Goal: Task Accomplishment & Management: Manage account settings

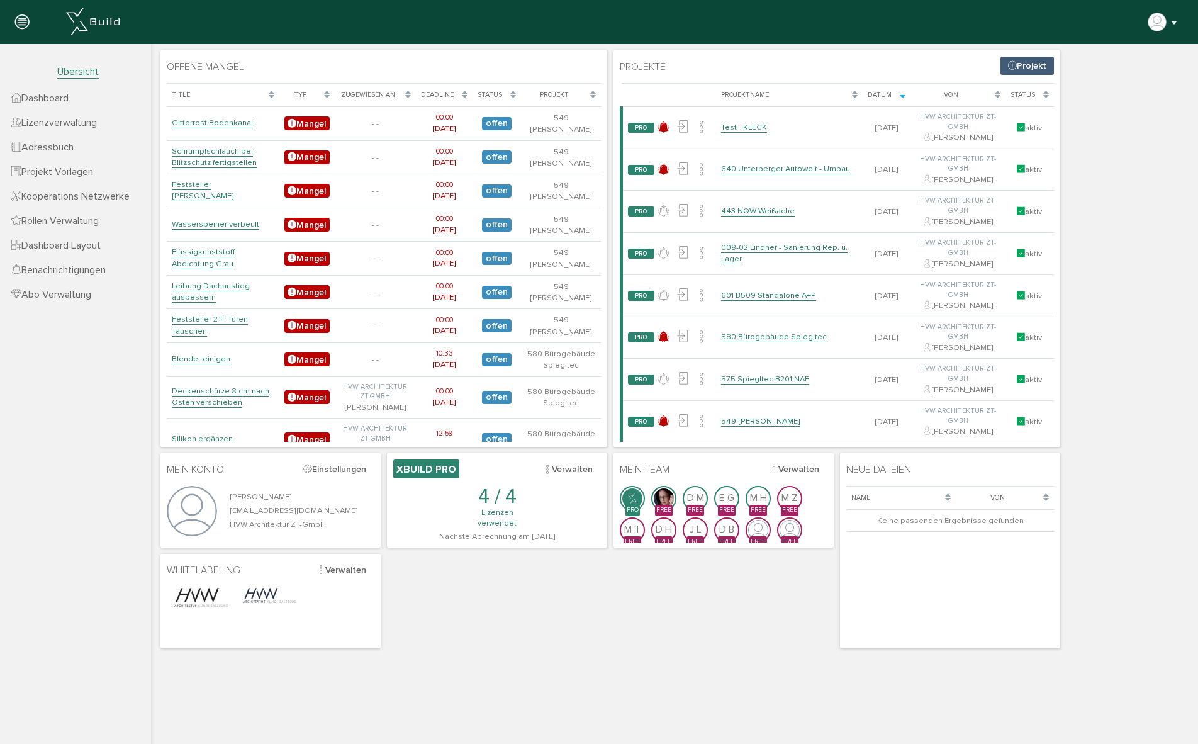
click at [1171, 21] on button "button" at bounding box center [1163, 22] width 32 height 19
click at [21, 21] on icon at bounding box center [22, 23] width 14 height 18
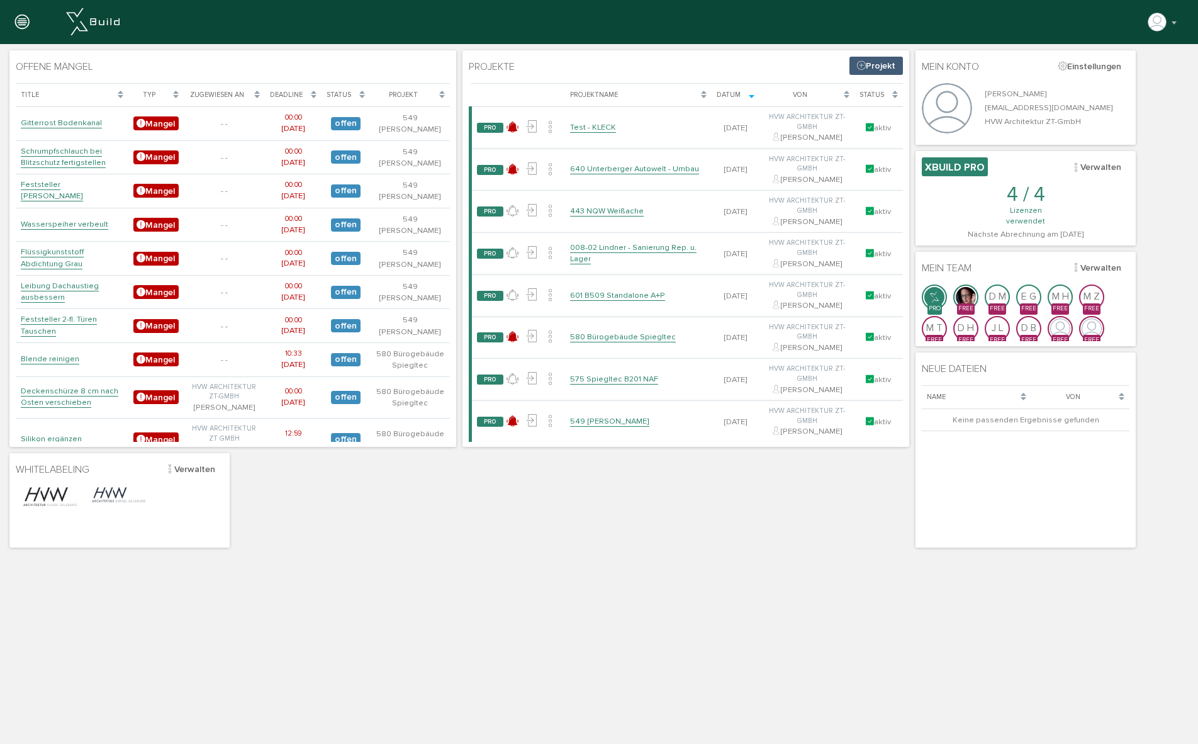
click at [23, 19] on icon at bounding box center [22, 23] width 14 height 18
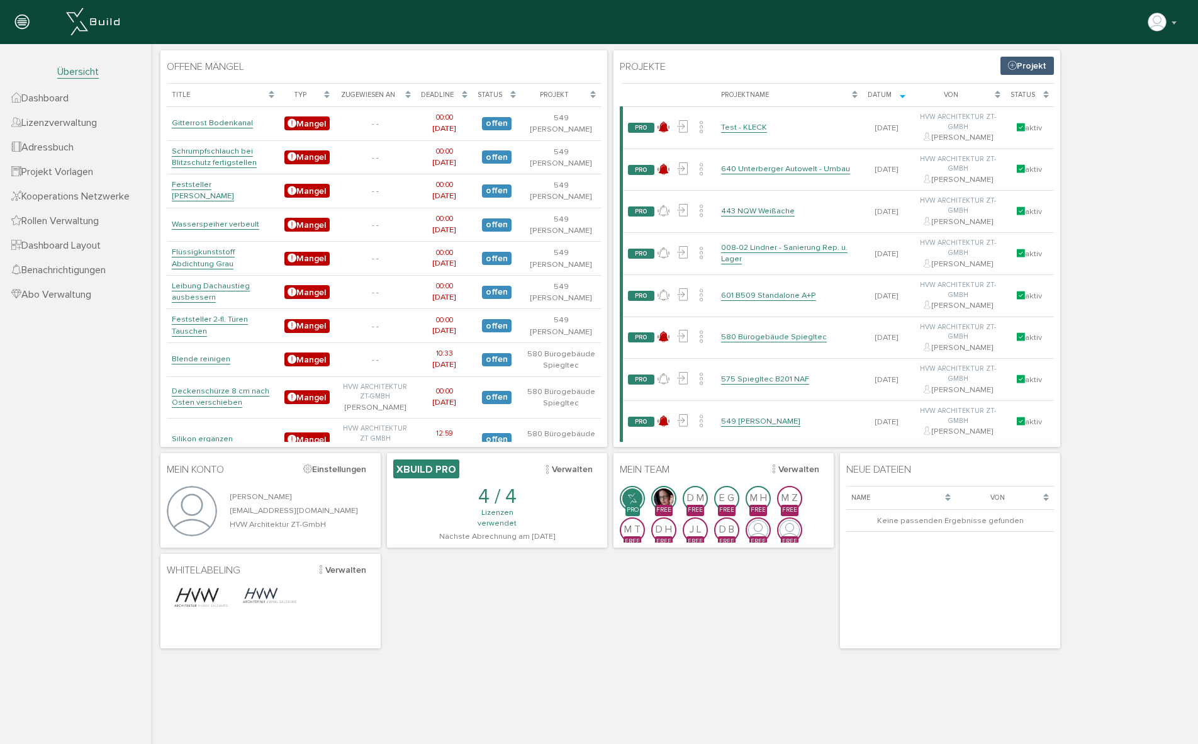
drag, startPoint x: 40, startPoint y: 123, endPoint x: 51, endPoint y: 121, distance: 11.5
click at [40, 123] on span "Lizenzverwaltung" at bounding box center [54, 122] width 86 height 13
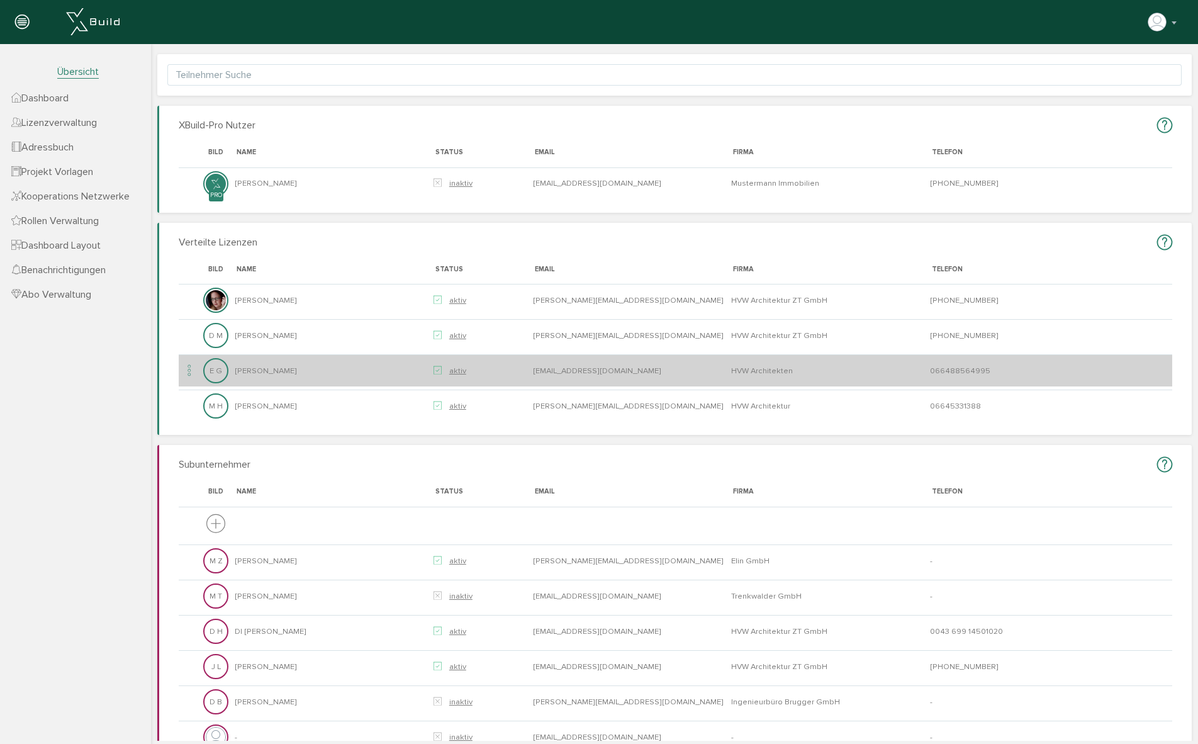
click at [191, 372] on icon at bounding box center [189, 370] width 15 height 17
click at [436, 371] on icon at bounding box center [437, 370] width 8 height 10
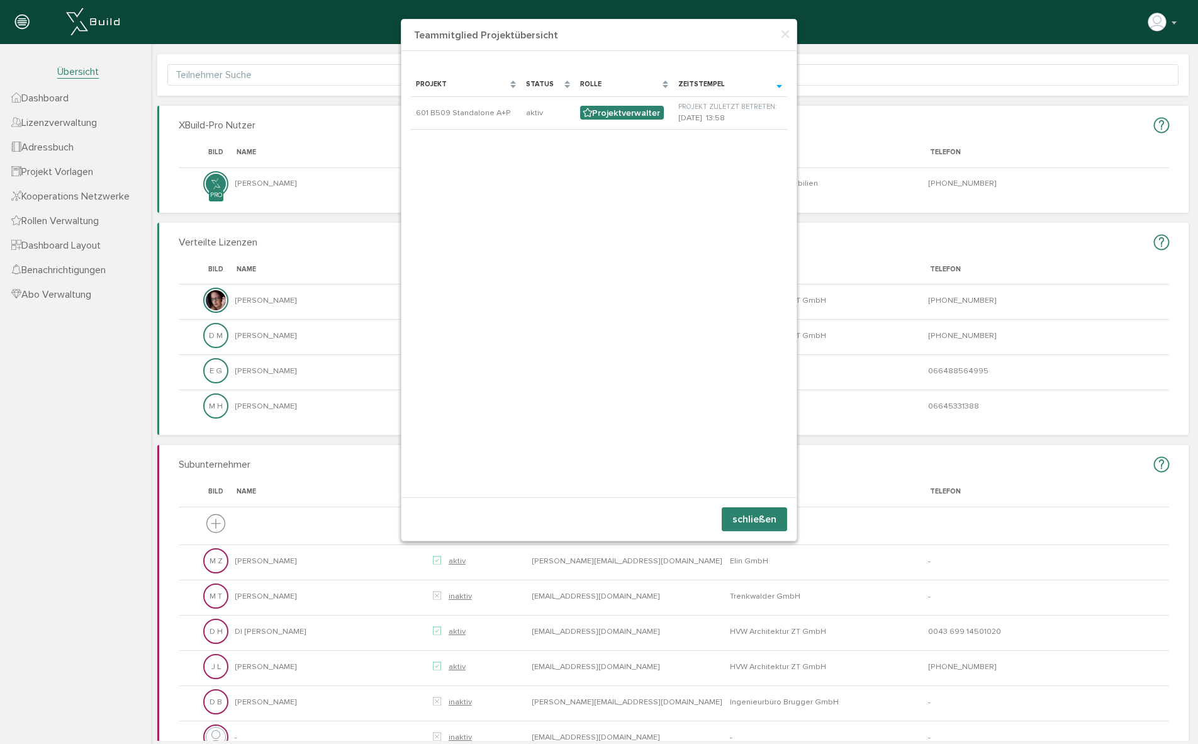
click at [770, 523] on button "schließen" at bounding box center [754, 519] width 65 height 24
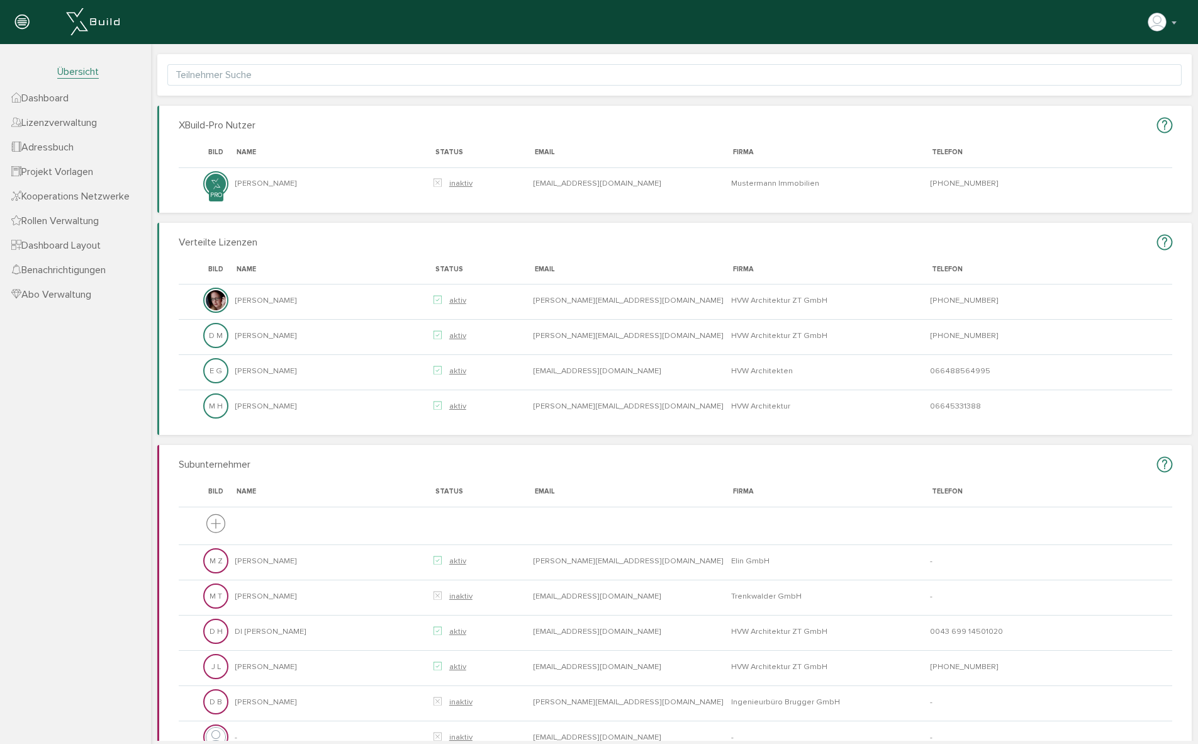
click at [50, 98] on span "Dashboard" at bounding box center [39, 98] width 57 height 13
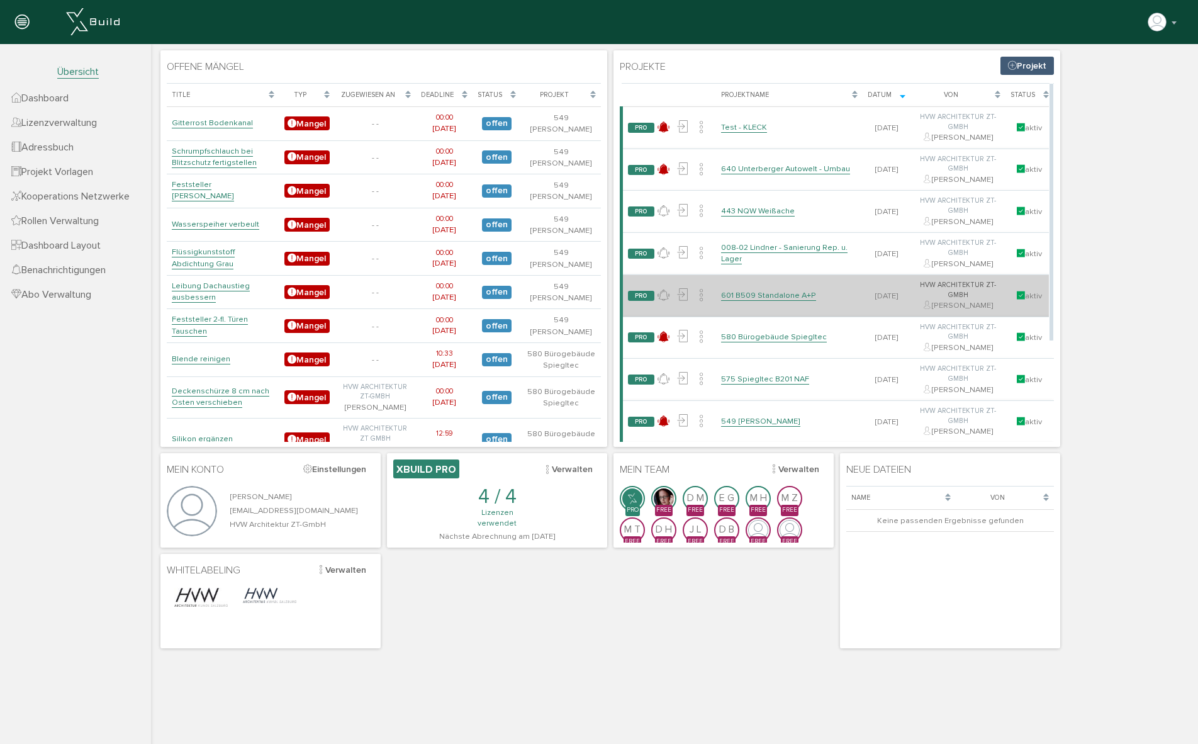
click at [791, 298] on link "601 B509 Standalone A+P" at bounding box center [768, 295] width 95 height 11
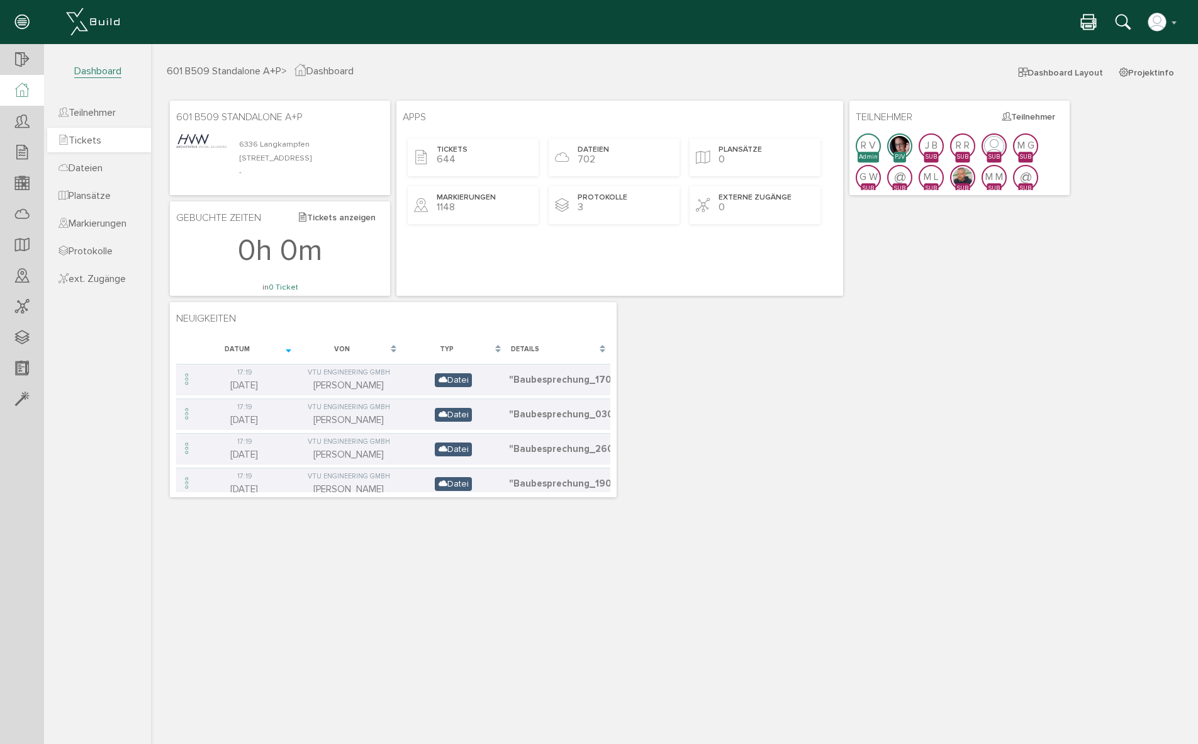
click at [88, 132] on link "Tickets" at bounding box center [99, 140] width 104 height 25
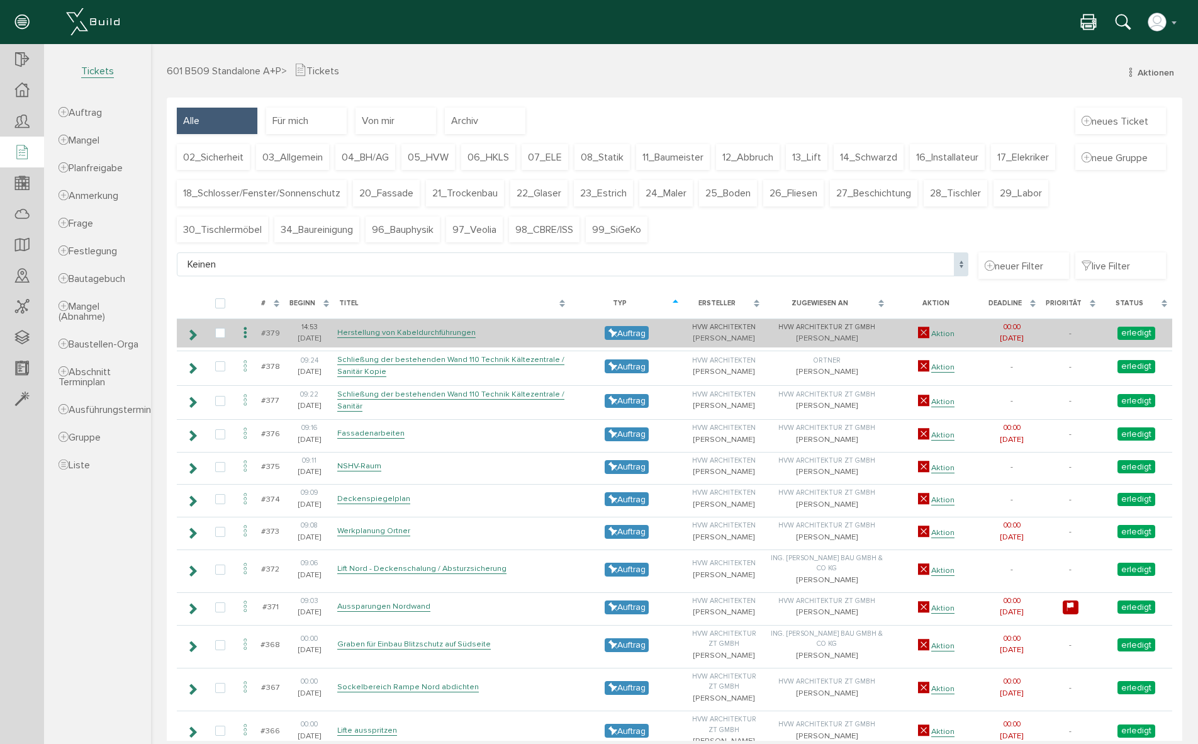
click at [942, 333] on link "Aktion" at bounding box center [942, 333] width 23 height 11
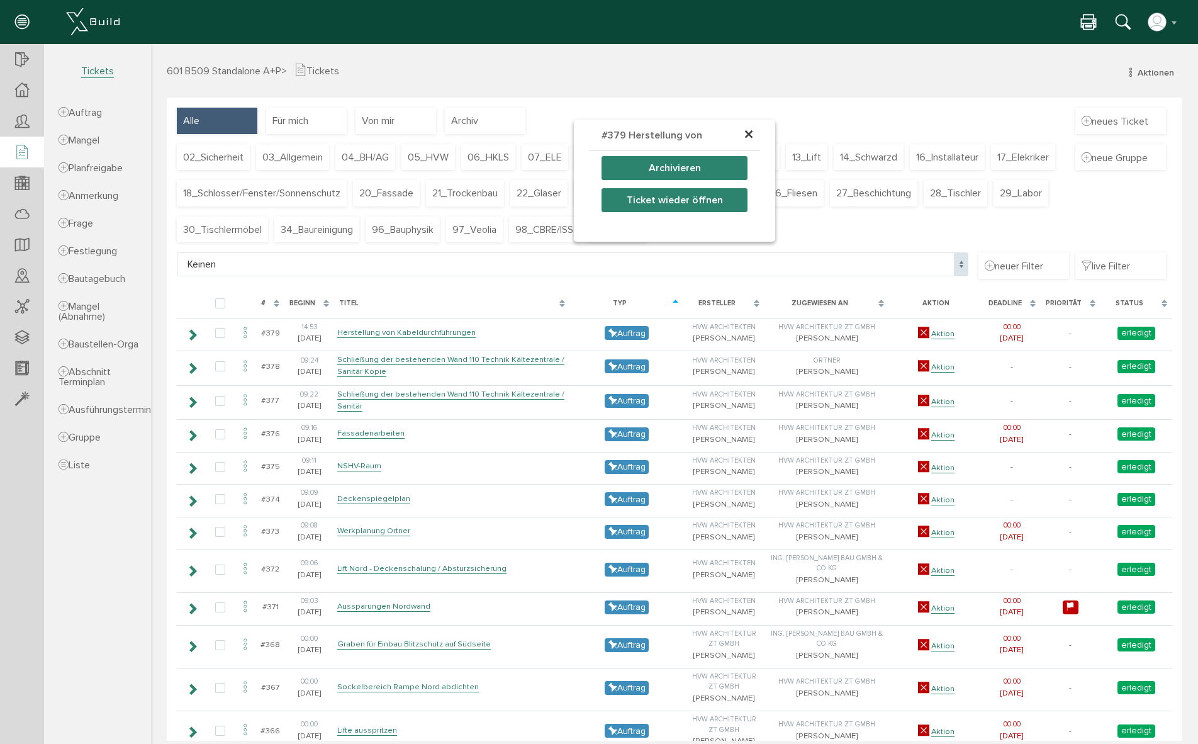
click at [745, 133] on span "×" at bounding box center [749, 135] width 10 height 25
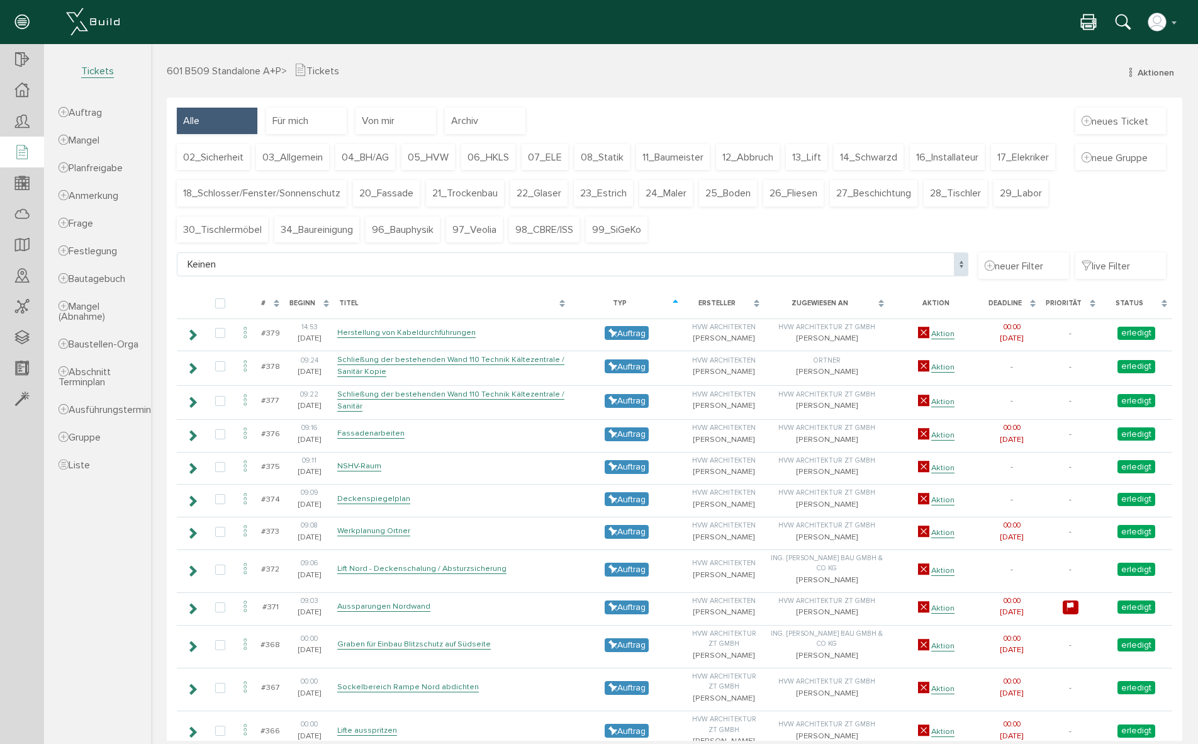
drag, startPoint x: 1130, startPoint y: 302, endPoint x: 1140, endPoint y: 300, distance: 10.2
click at [1130, 303] on div "Status" at bounding box center [1129, 303] width 48 height 11
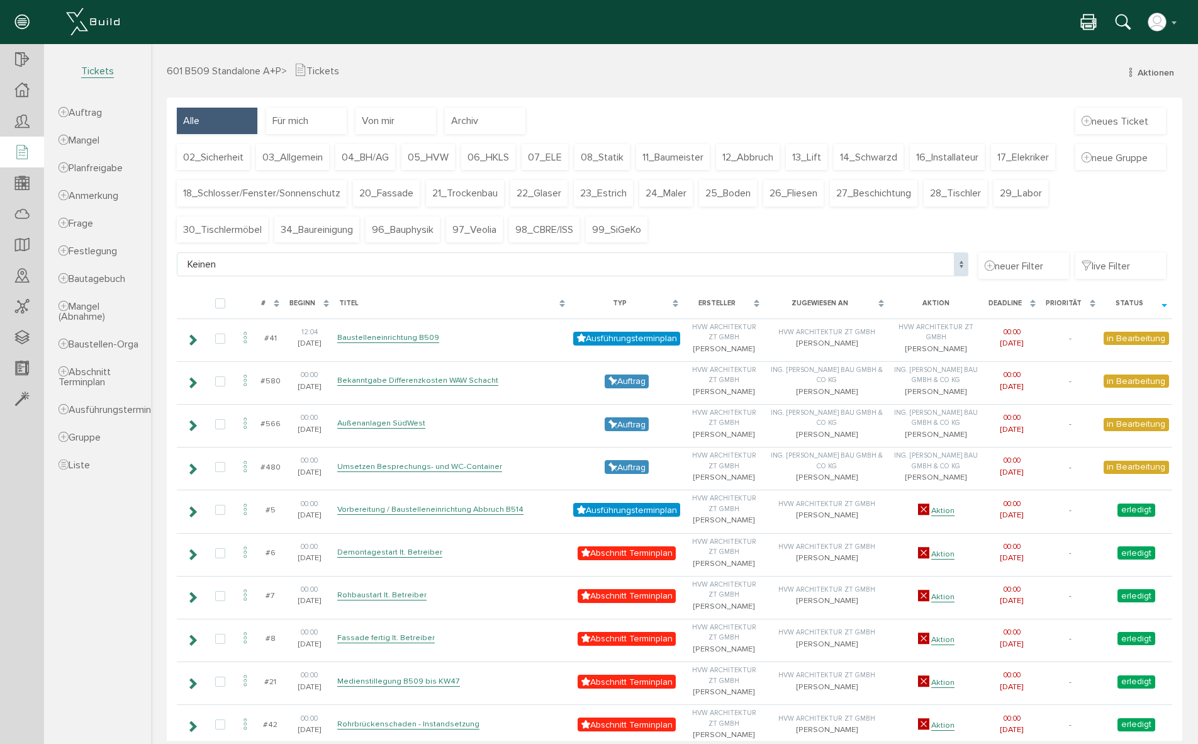
click at [1141, 303] on div "Status" at bounding box center [1129, 303] width 48 height 11
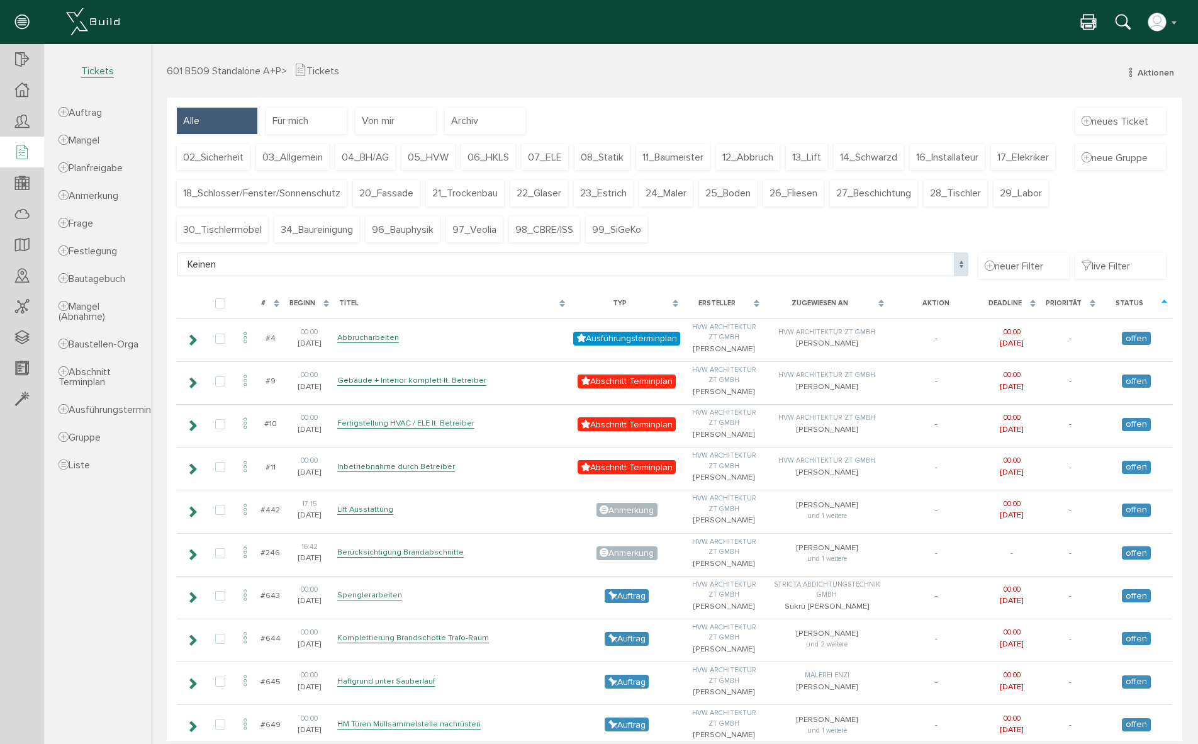
click at [274, 304] on div "#" at bounding box center [270, 303] width 28 height 23
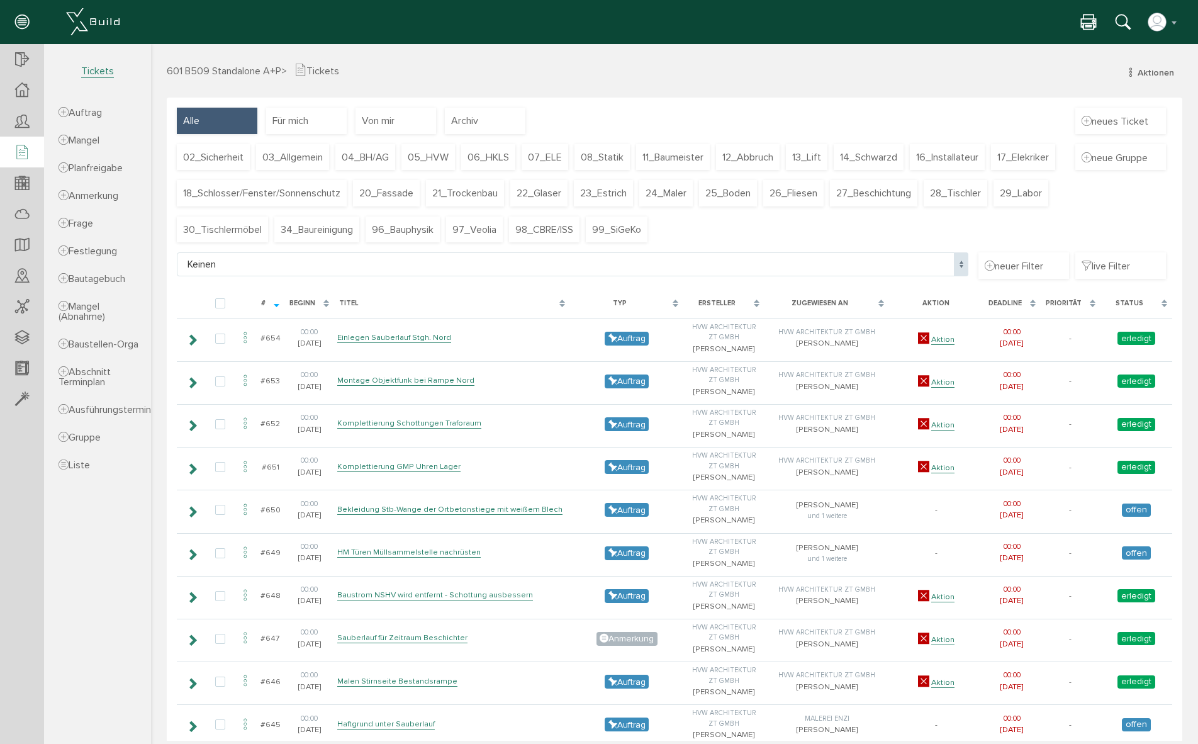
click at [274, 304] on div "#" at bounding box center [270, 303] width 28 height 23
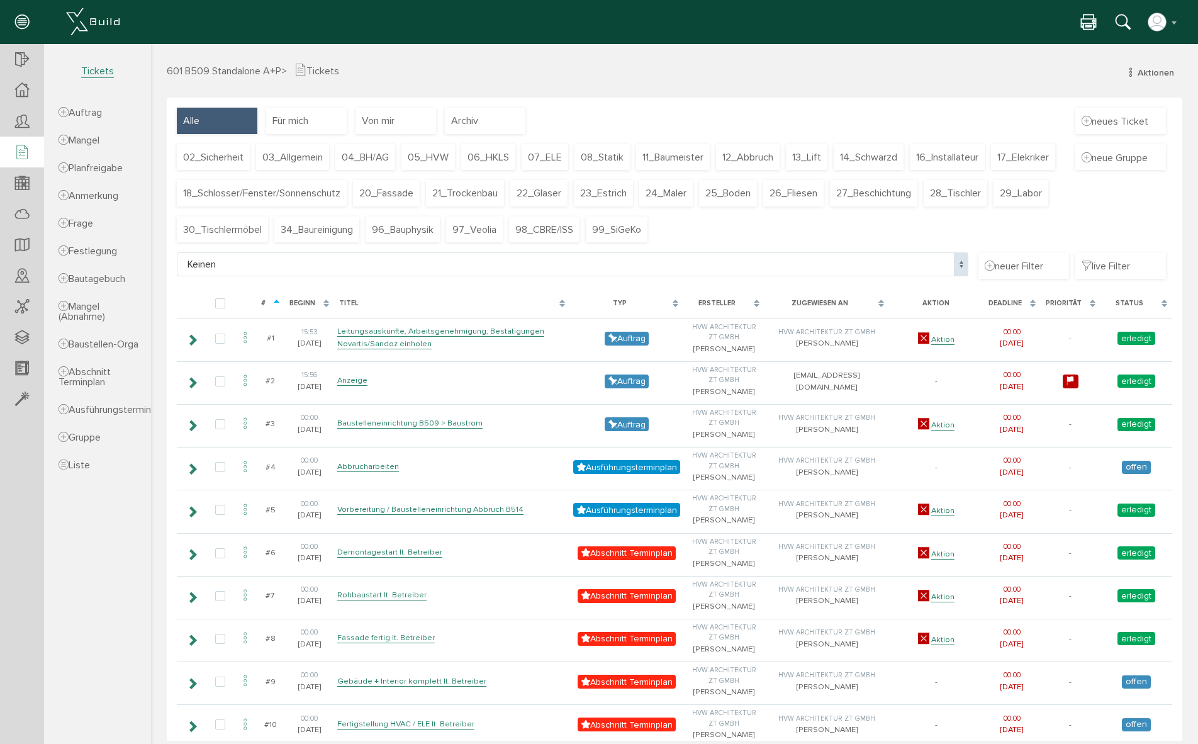
click at [1128, 299] on div "Status" at bounding box center [1129, 303] width 48 height 11
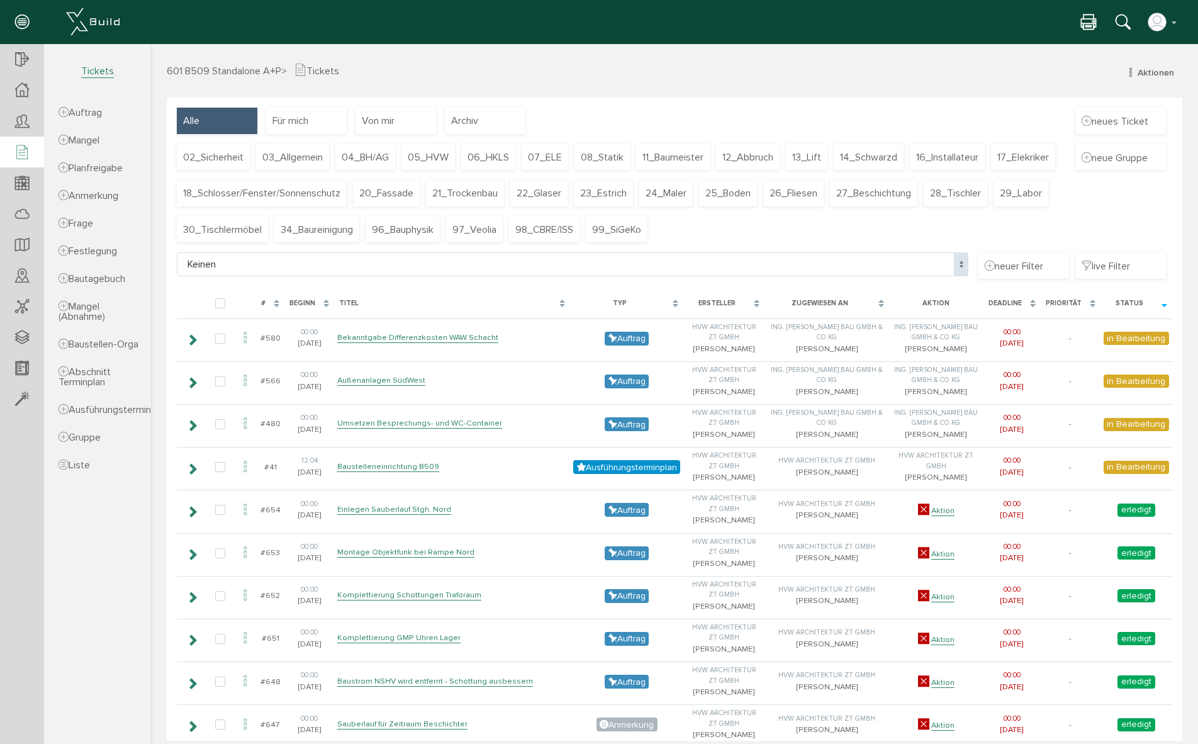
click at [1153, 304] on div "Status" at bounding box center [1136, 303] width 72 height 23
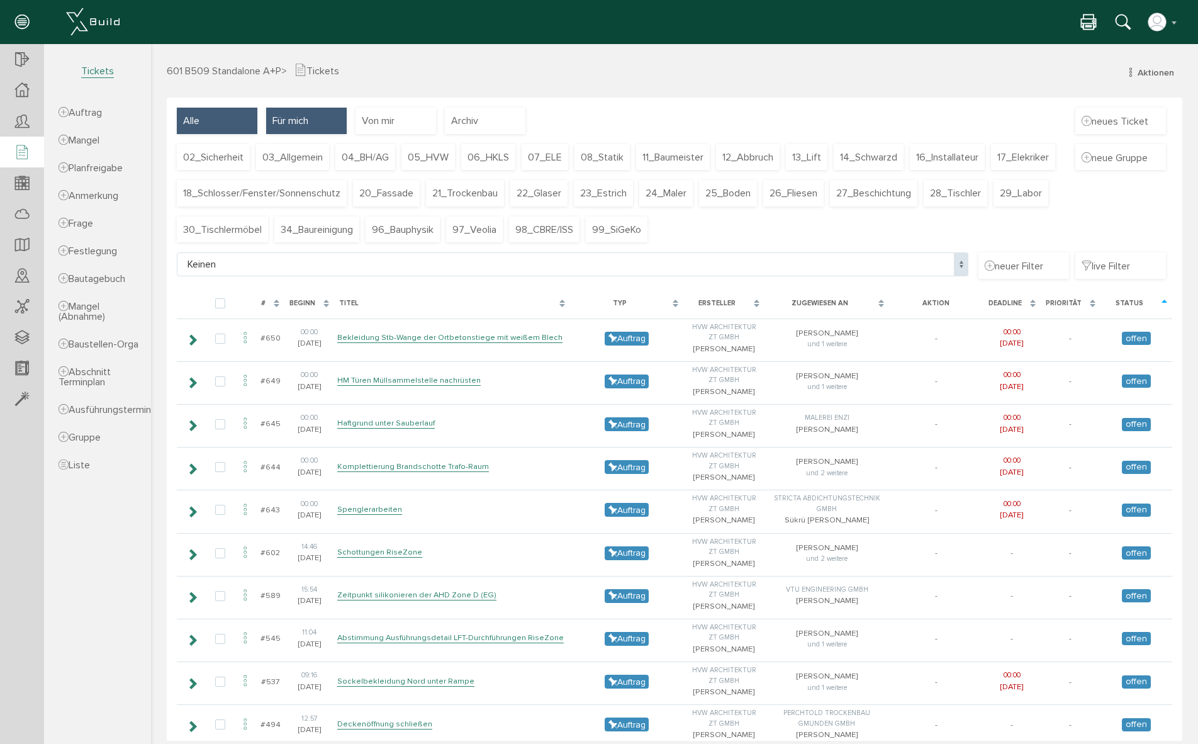
click at [297, 124] on span "Für mich" at bounding box center [290, 121] width 36 height 14
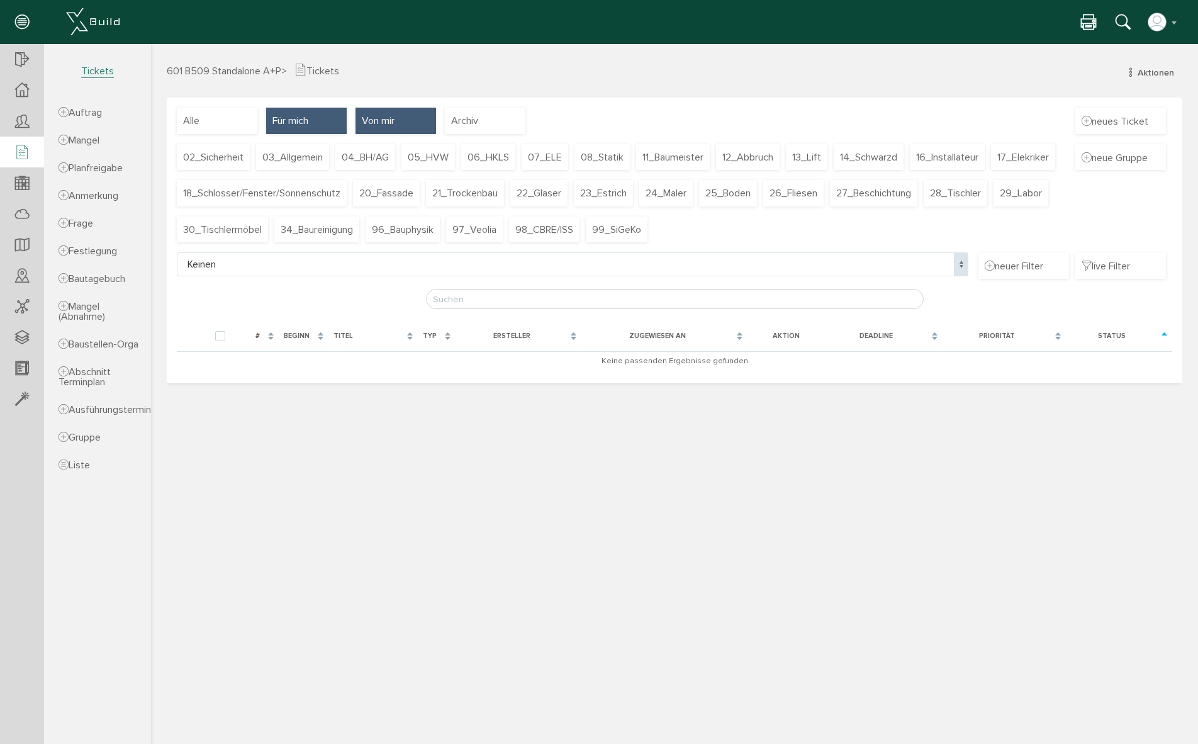
click at [405, 118] on div "Von mir" at bounding box center [395, 121] width 81 height 26
click at [464, 117] on span "Archiv" at bounding box center [464, 121] width 27 height 14
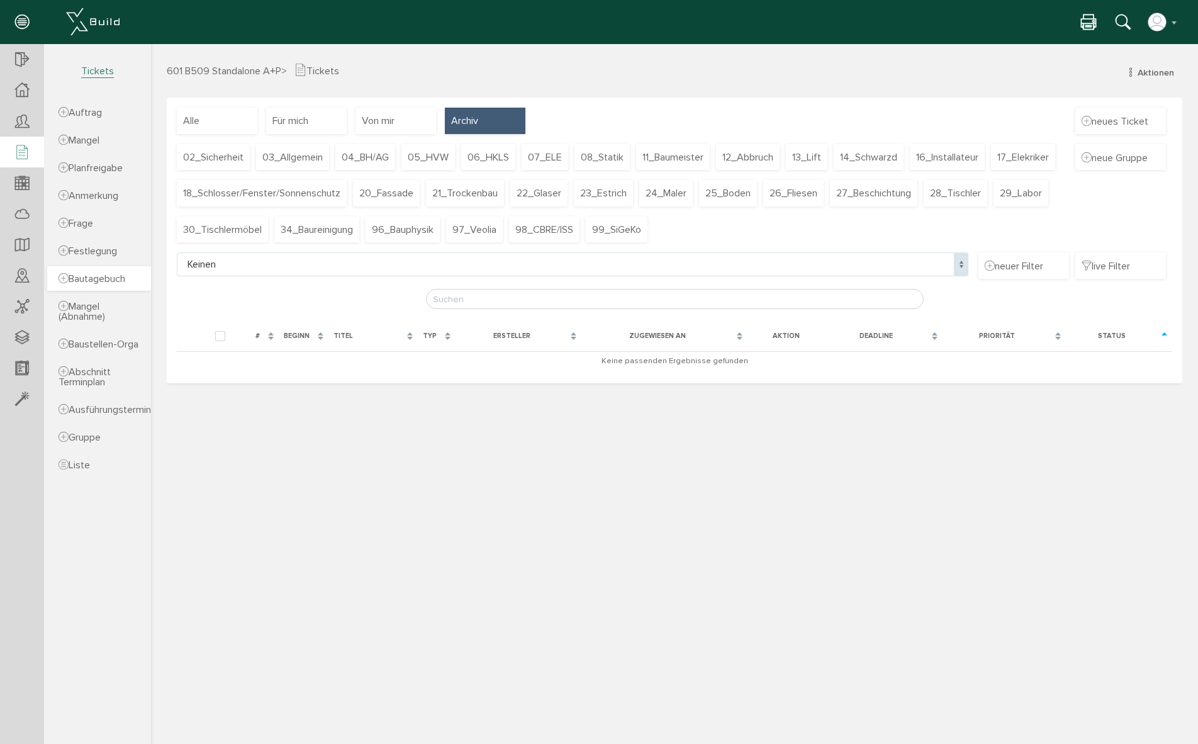
click at [83, 279] on span "Bautagebuch" at bounding box center [92, 278] width 67 height 13
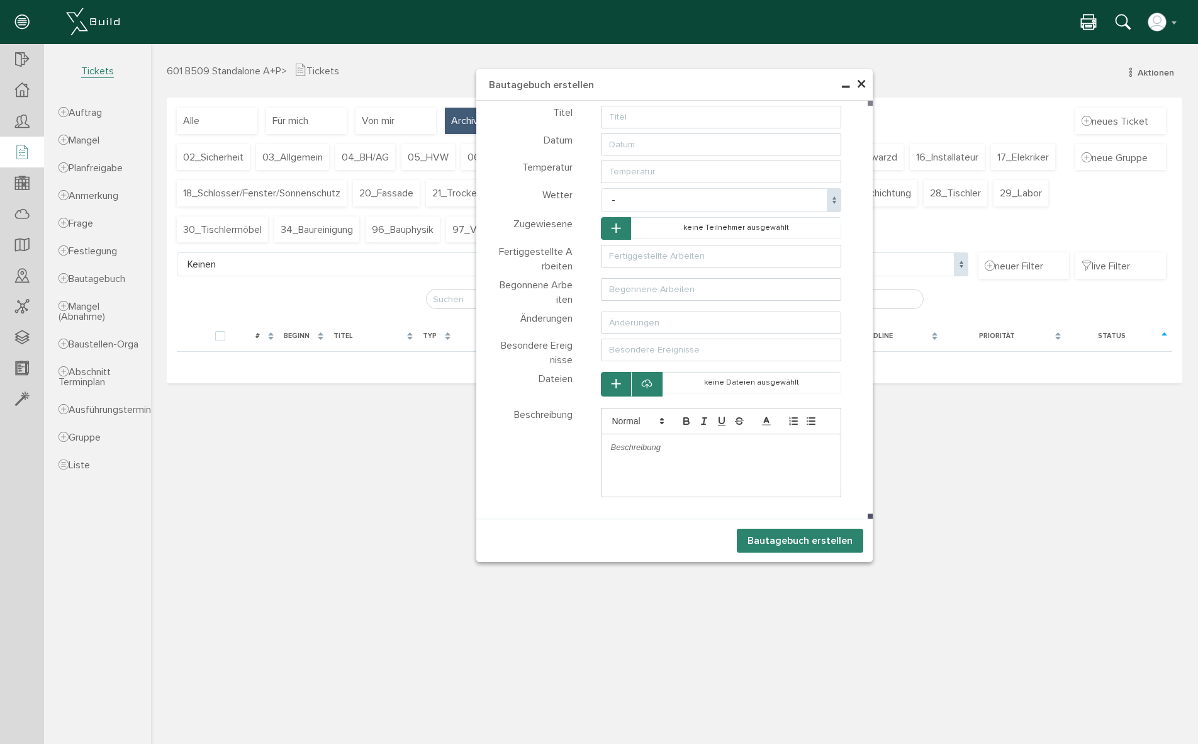
click at [862, 84] on span "×" at bounding box center [861, 84] width 10 height 25
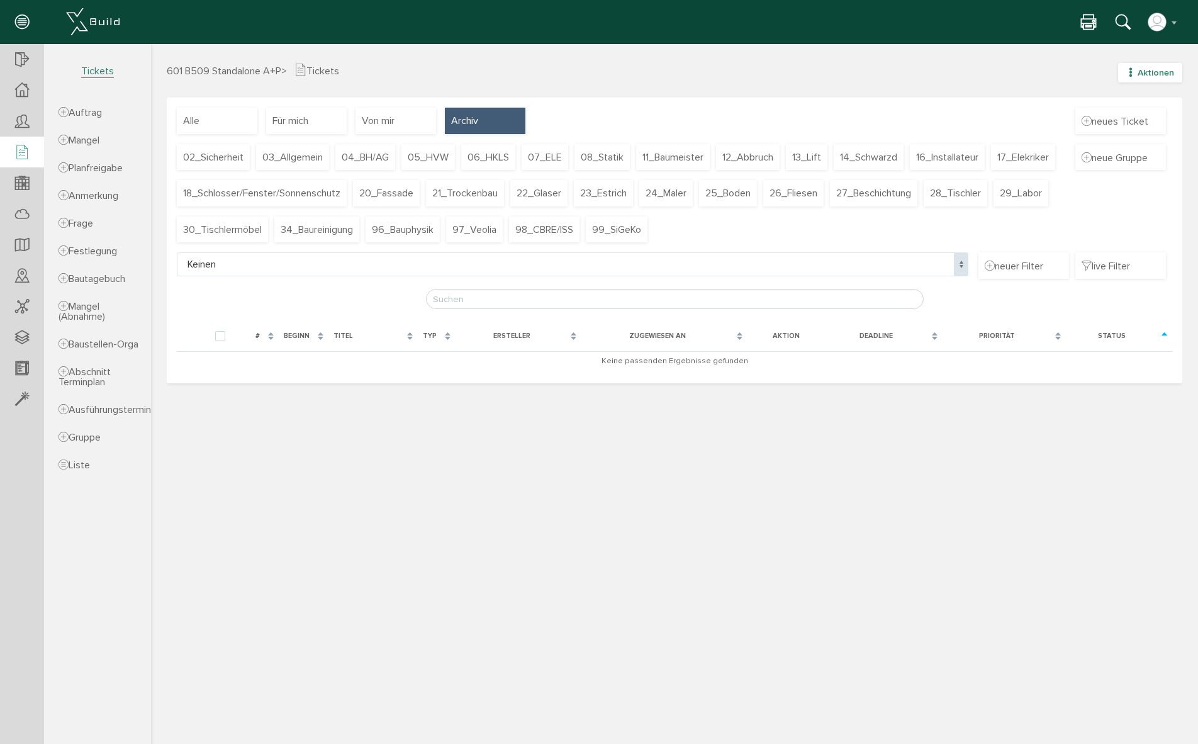
click at [1134, 73] on icon "button" at bounding box center [1130, 72] width 9 height 11
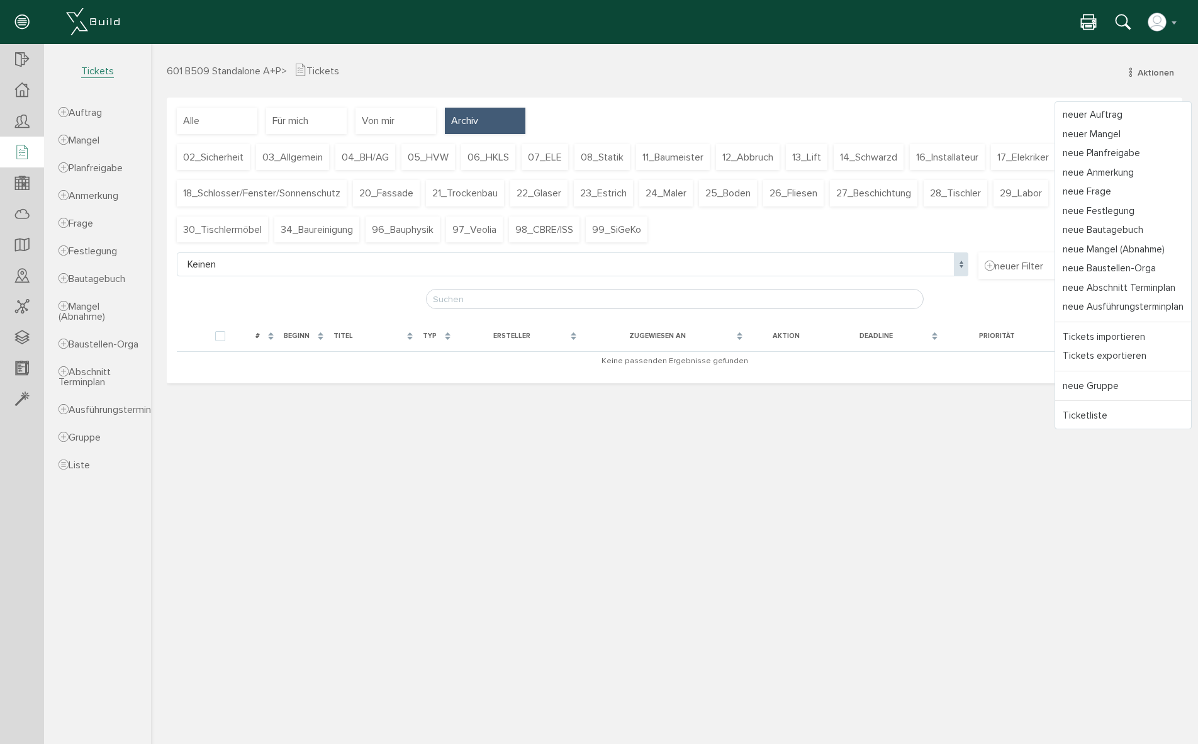
click at [1072, 63] on h3 "601 B509 Standalone A+P > Tickets Aktionen neuer Auftrag neuer Mangel neue Plan…" at bounding box center [674, 70] width 1015 height 14
